Goal: Navigation & Orientation: Find specific page/section

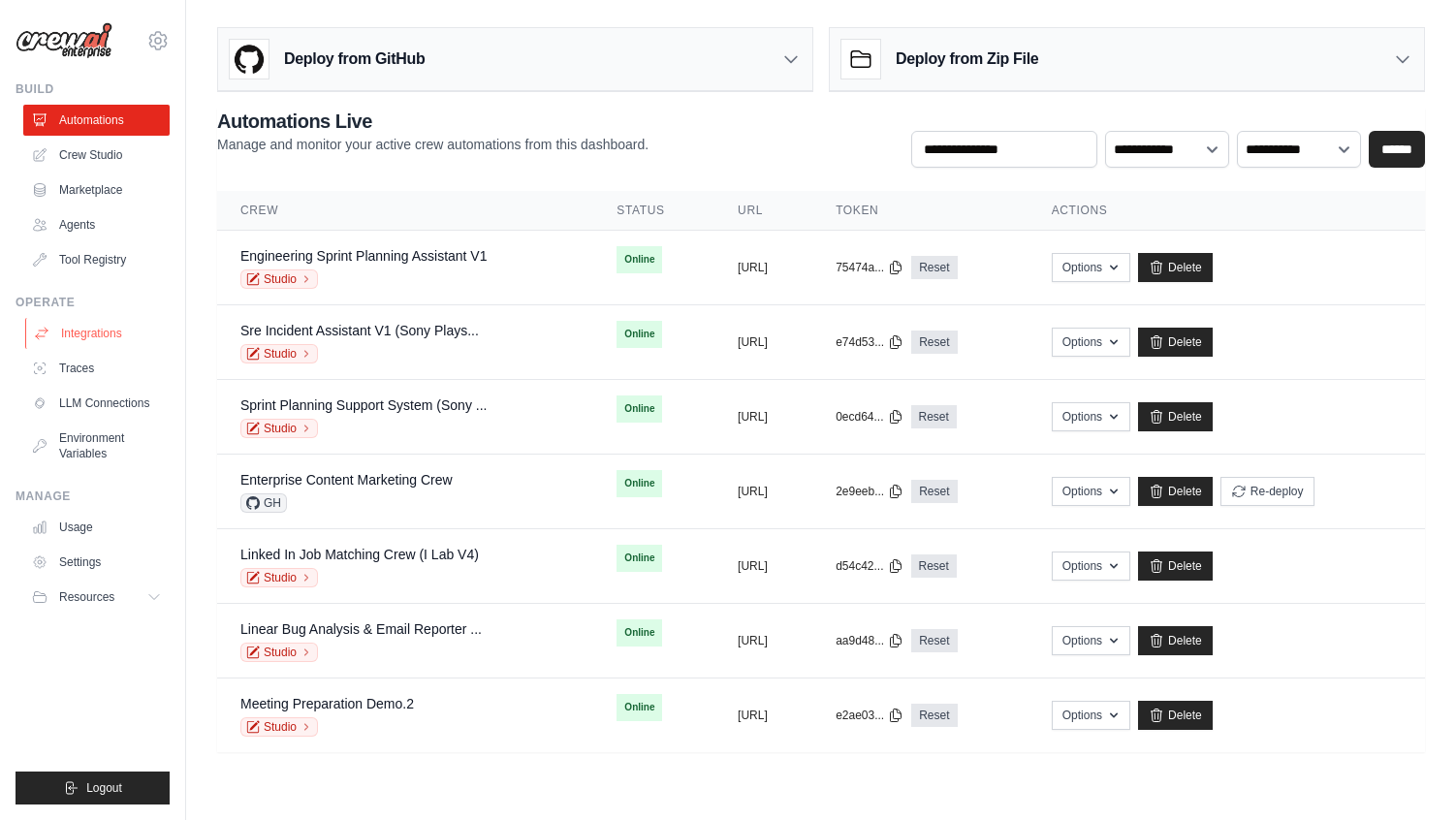
click at [95, 333] on link "Integrations" at bounding box center [99, 334] width 146 height 31
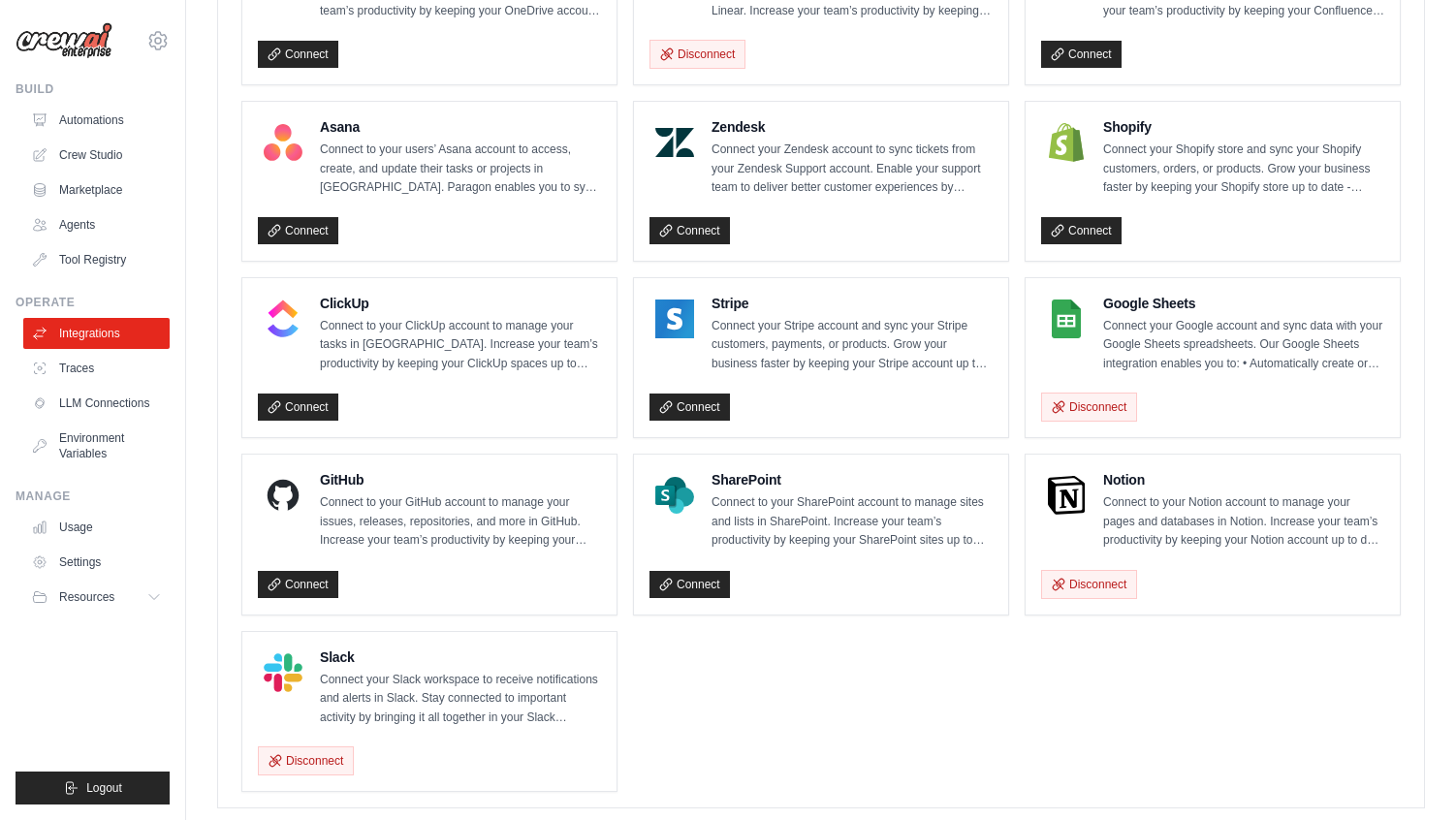
scroll to position [1241, 0]
